Goal: Communication & Community: Answer question/provide support

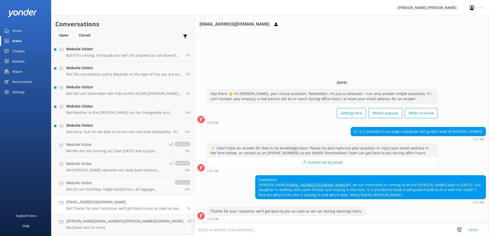
click at [66, 35] on div "Open" at bounding box center [63, 35] width 17 height 8
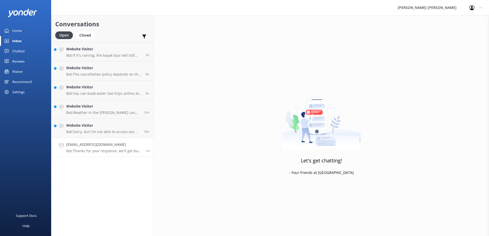
click at [107, 144] on h4 "[EMAIL_ADDRESS][DOMAIN_NAME]" at bounding box center [104, 145] width 76 height 6
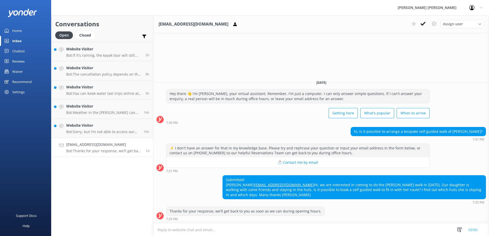
click at [96, 146] on h4 "[EMAIL_ADDRESS][DOMAIN_NAME]" at bounding box center [104, 145] width 76 height 6
click at [436, 198] on div "Submitted: [PERSON_NAME] keeping [EMAIL_ADDRESS][DOMAIN_NAME] Hi, we are intere…" at bounding box center [354, 188] width 263 height 24
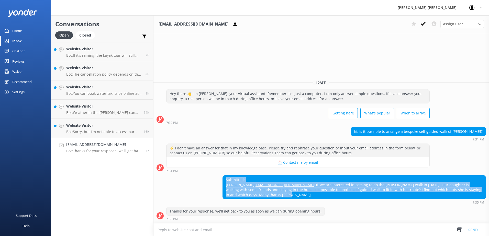
drag, startPoint x: 434, startPoint y: 196, endPoint x: 224, endPoint y: 175, distance: 211.1
click at [224, 176] on div "Submitted: [PERSON_NAME] keeping [EMAIL_ADDRESS][DOMAIN_NAME] Hi, we are intere…" at bounding box center [354, 188] width 263 height 24
copy div "Submitted: [PERSON_NAME] keeping [EMAIL_ADDRESS][DOMAIN_NAME] Hi, we are intere…"
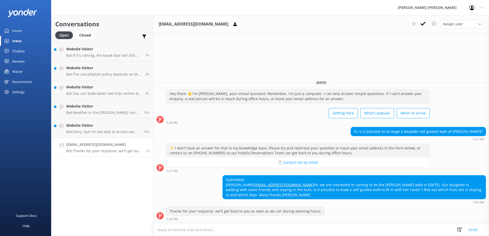
click at [187, 228] on textarea at bounding box center [322, 230] width 336 height 13
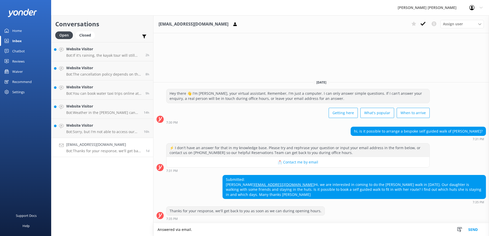
type textarea "Answered via email."
click at [475, 231] on button "Send" at bounding box center [473, 230] width 19 height 13
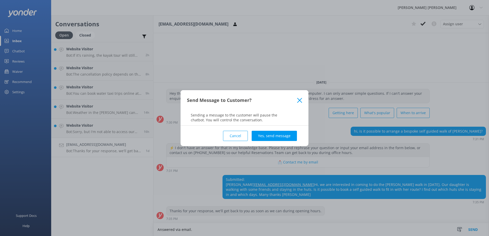
click at [262, 139] on button "Yes, send message" at bounding box center [274, 136] width 45 height 10
